Goal: Task Accomplishment & Management: Manage account settings

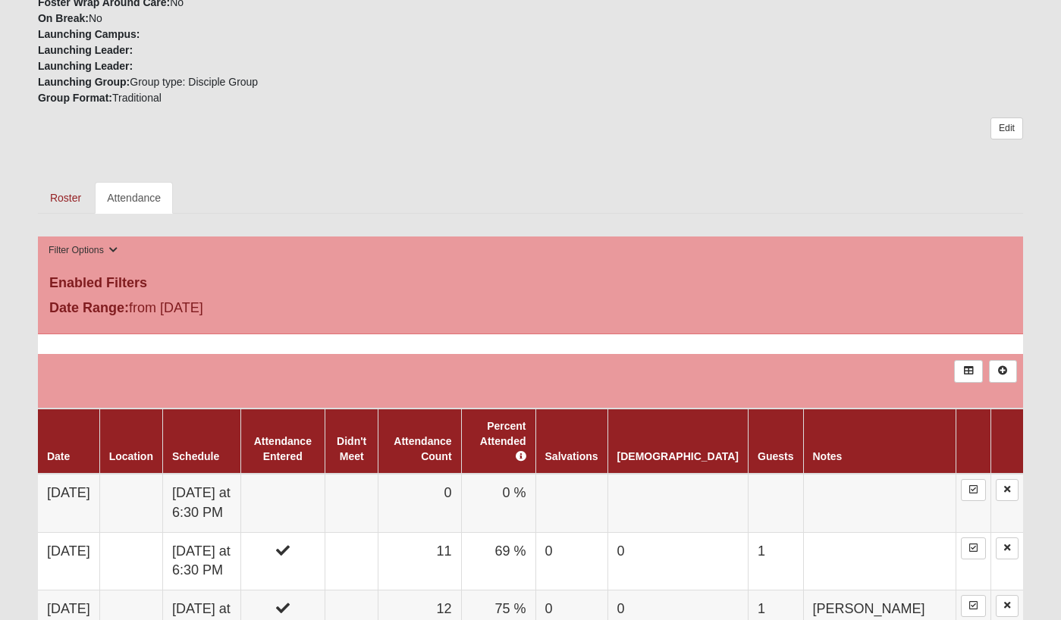
scroll to position [526, 0]
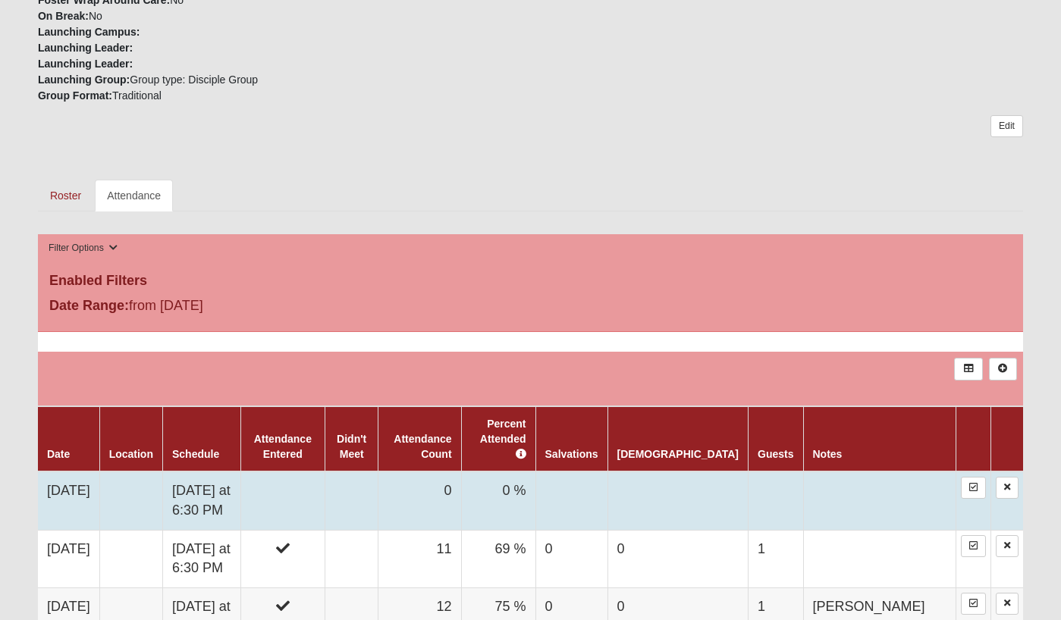
click at [378, 476] on td at bounding box center [352, 501] width 54 height 58
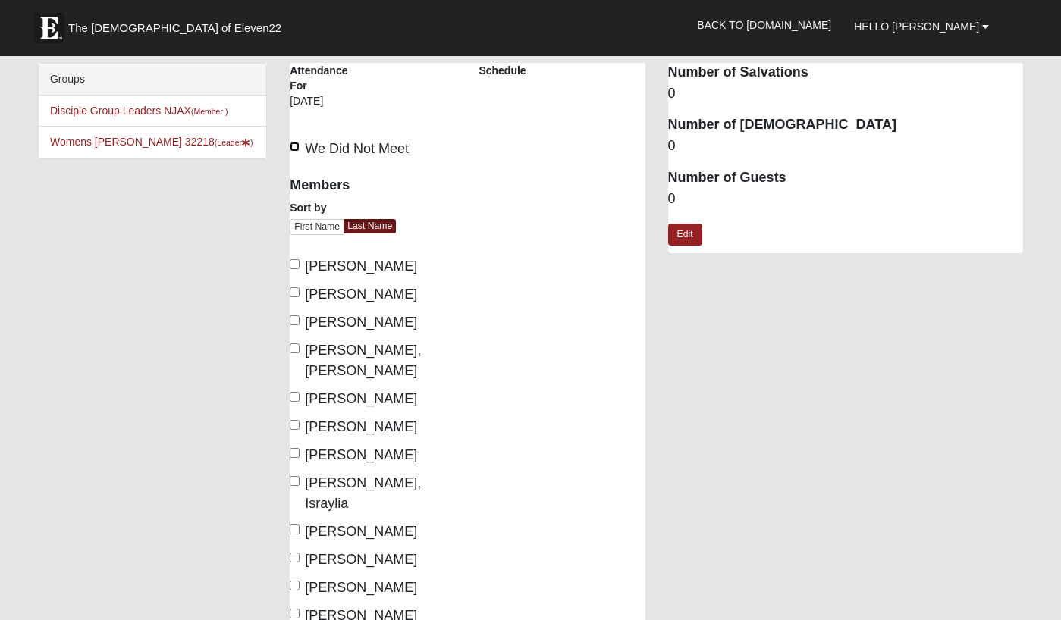
click at [294, 143] on input "We Did Not Meet" at bounding box center [295, 147] width 10 height 10
checkbox input "true"
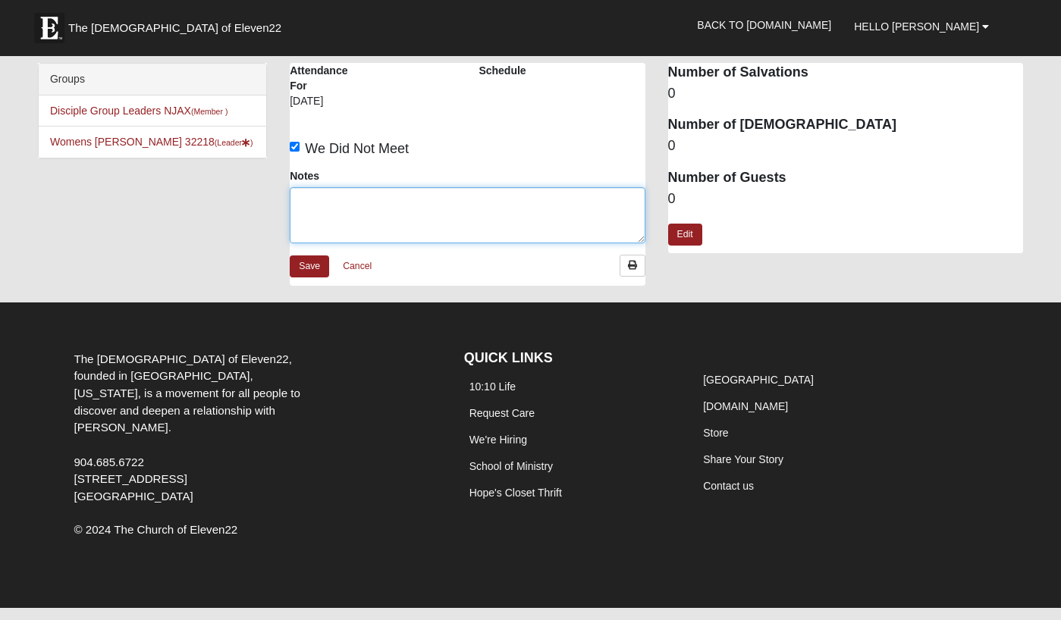
click at [316, 197] on textarea "Notes" at bounding box center [467, 215] width 355 height 56
type textarea "Due to Saturated activities al week, we canceled this night"
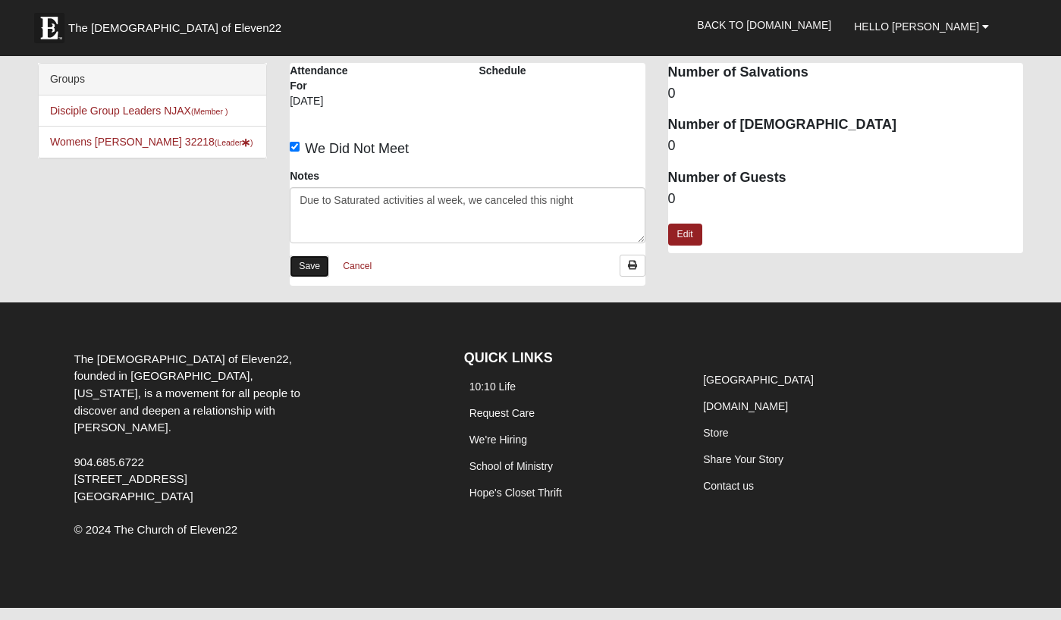
click at [316, 267] on link "Save" at bounding box center [309, 267] width 39 height 22
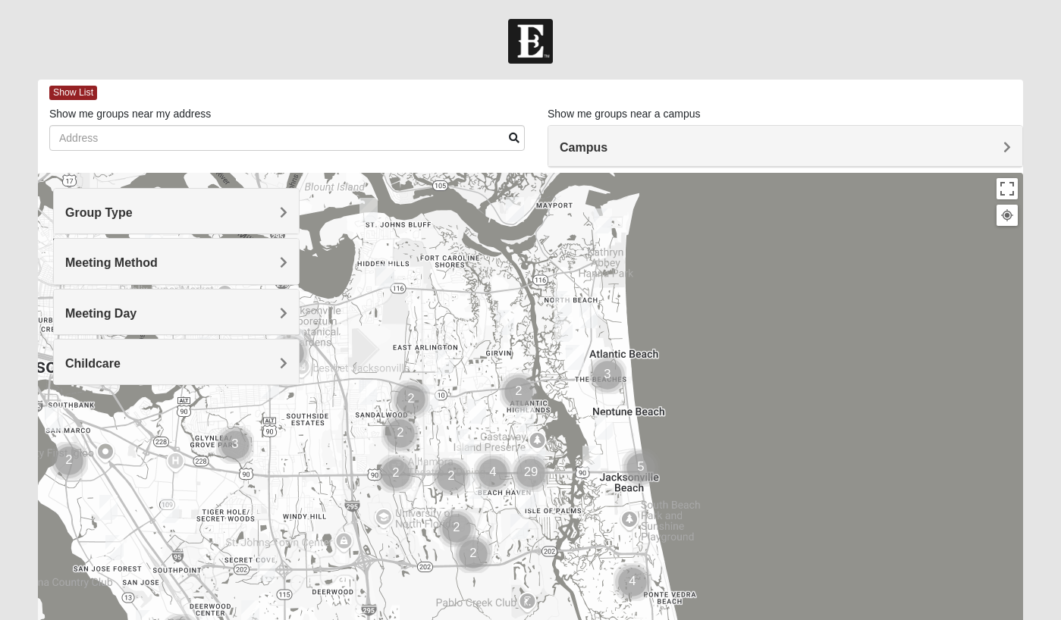
click at [133, 215] on span "Group Type" at bounding box center [98, 212] width 67 height 13
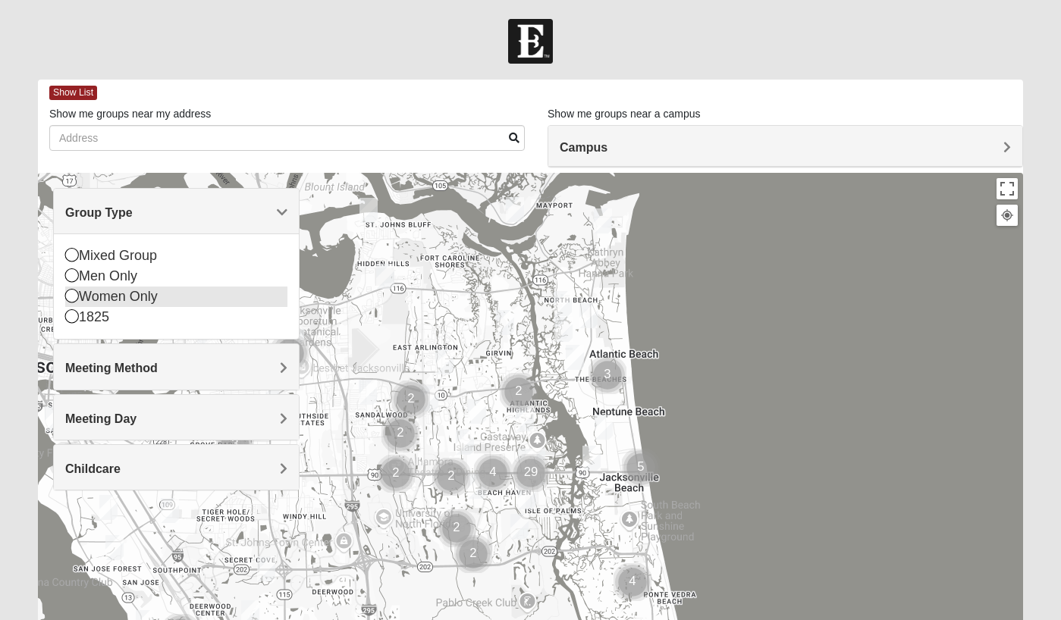
click at [70, 294] on icon at bounding box center [72, 296] width 14 height 14
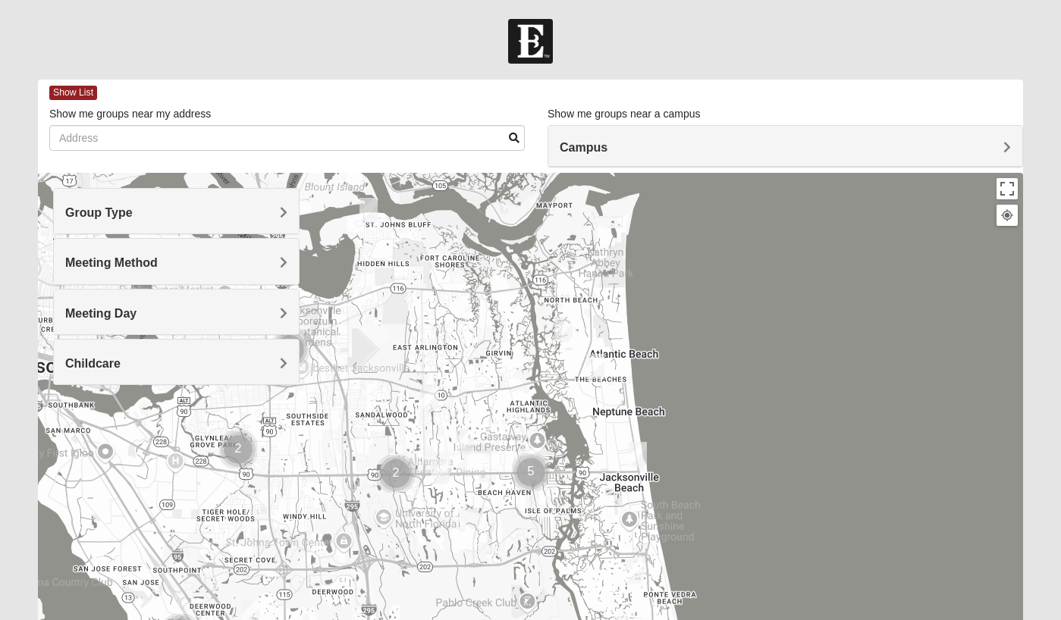
click at [158, 267] on span "Meeting Method" at bounding box center [111, 262] width 93 height 13
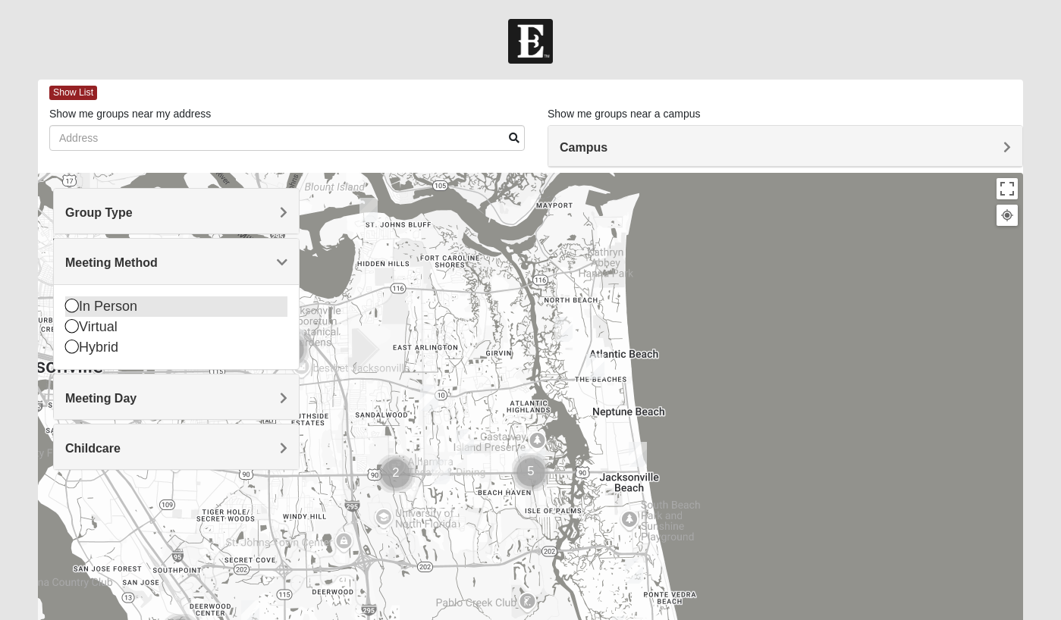
click at [71, 307] on icon at bounding box center [72, 306] width 14 height 14
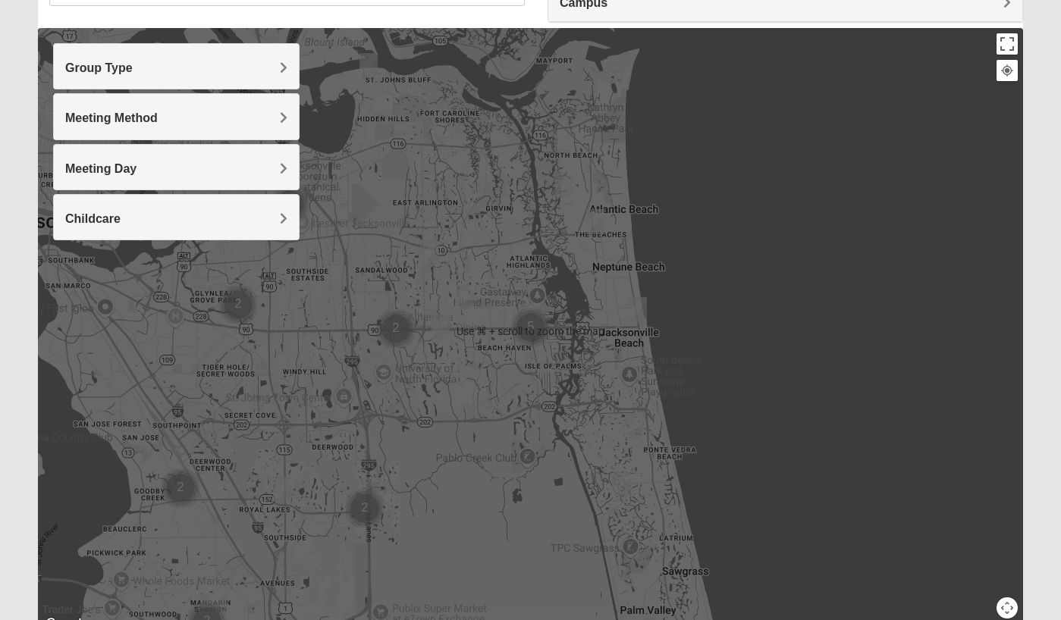
scroll to position [151, 0]
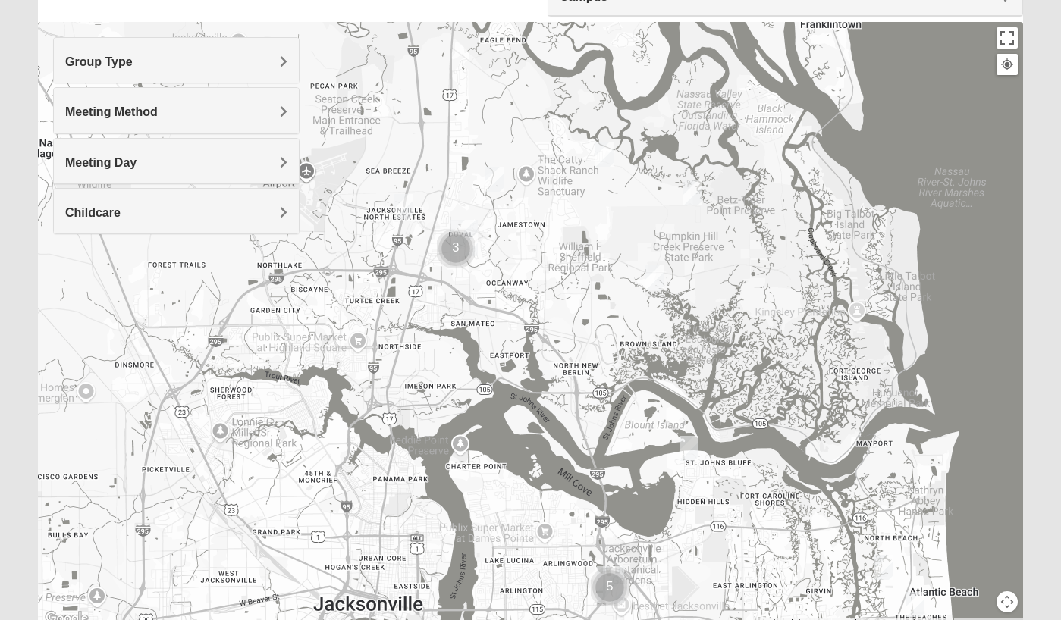
drag, startPoint x: 542, startPoint y: 210, endPoint x: 862, endPoint y: 601, distance: 505.0
click at [862, 601] on div at bounding box center [530, 325] width 985 height 607
click at [656, 275] on img "Womens Craig 32226" at bounding box center [654, 277] width 18 height 25
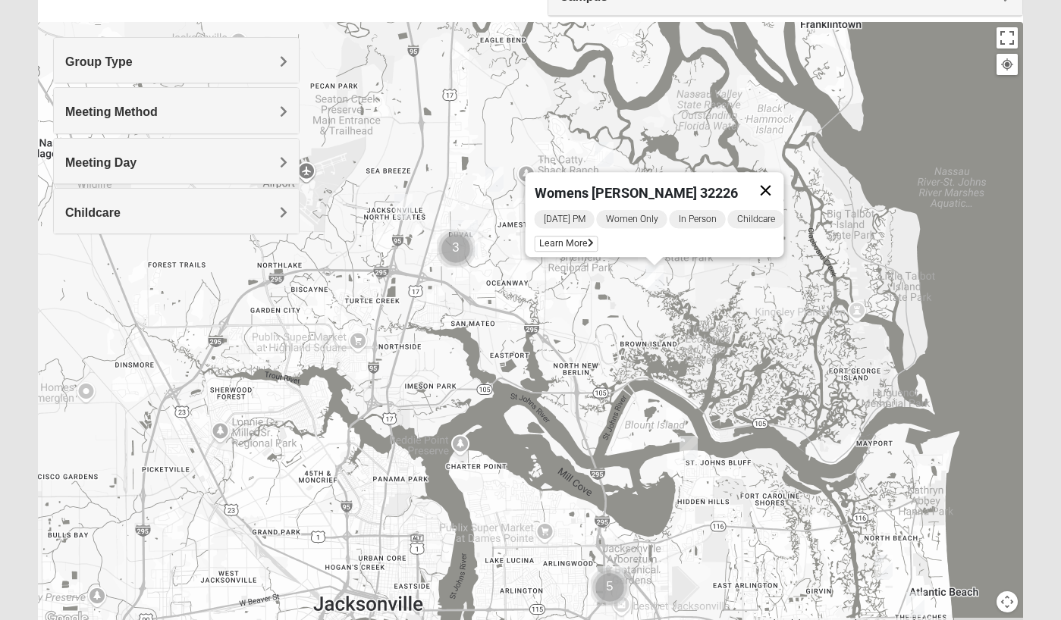
click at [777, 178] on button "Close" at bounding box center [766, 190] width 36 height 36
